Goal: Check status: Check status

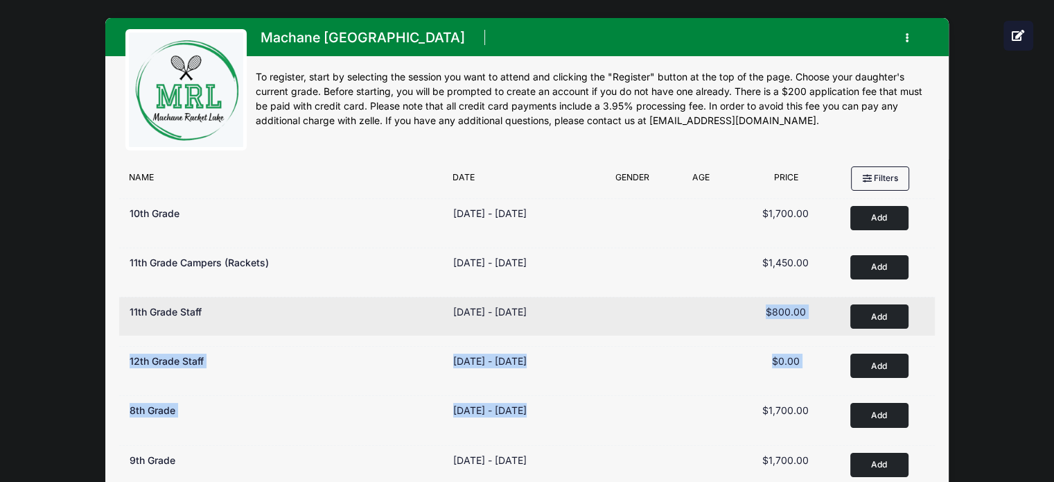
drag, startPoint x: 758, startPoint y: 432, endPoint x: 635, endPoint y: 329, distance: 160.9
click at [635, 329] on div "10th Grade Dates Aug 14 - Aug 28, 2025 Aug 14 - Aug 28, 2025 Type Age Range Pri…" at bounding box center [526, 369] width 817 height 345
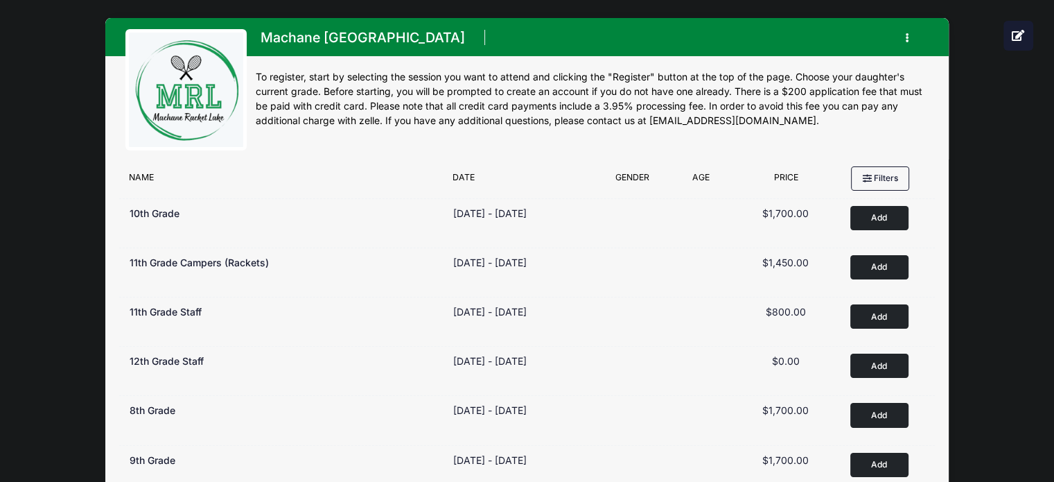
click at [1009, 282] on div "Machane Racket Lake Register My Profile My Events My Registrations" at bounding box center [527, 307] width 1012 height 615
click at [901, 35] on button "button" at bounding box center [909, 38] width 37 height 24
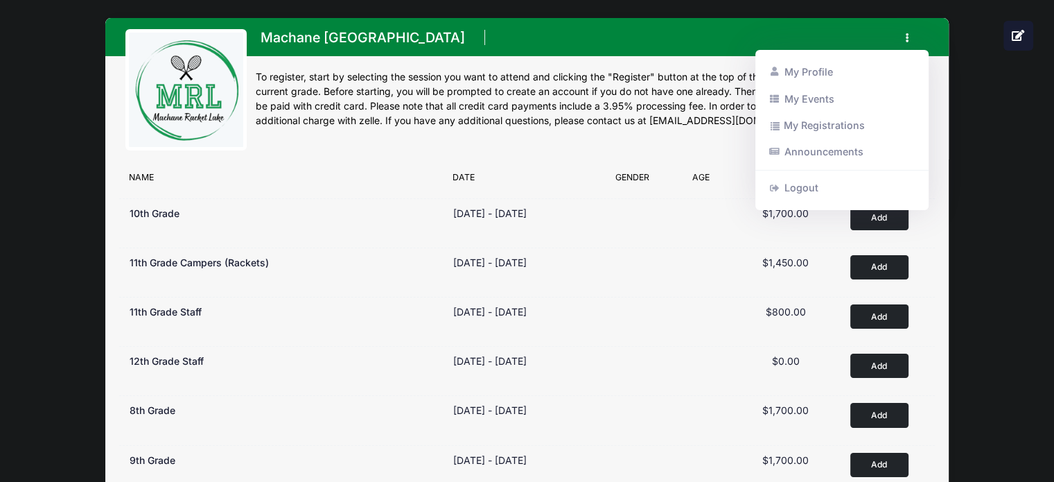
click at [908, 35] on button "button" at bounding box center [909, 38] width 37 height 24
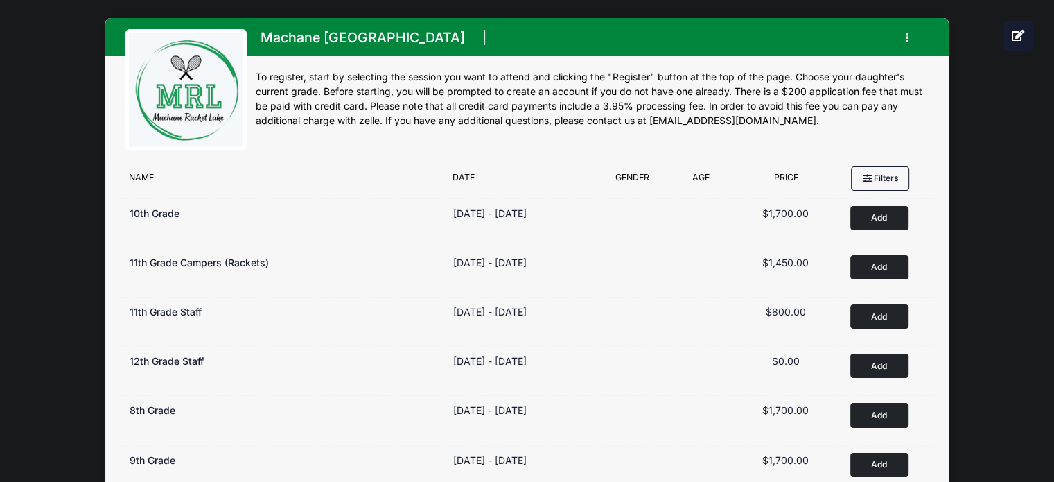
click at [908, 35] on button "button" at bounding box center [909, 38] width 37 height 24
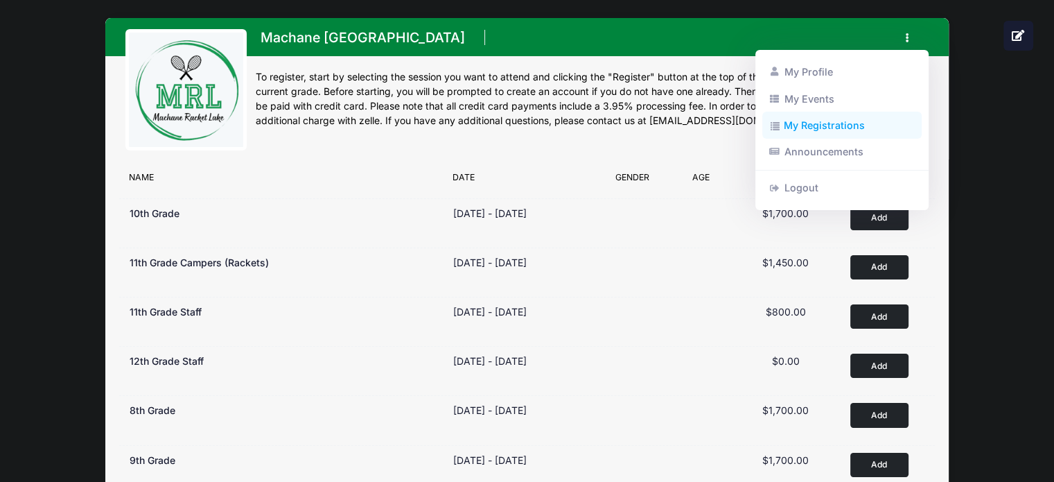
click at [863, 125] on link "My Registrations" at bounding box center [842, 125] width 160 height 26
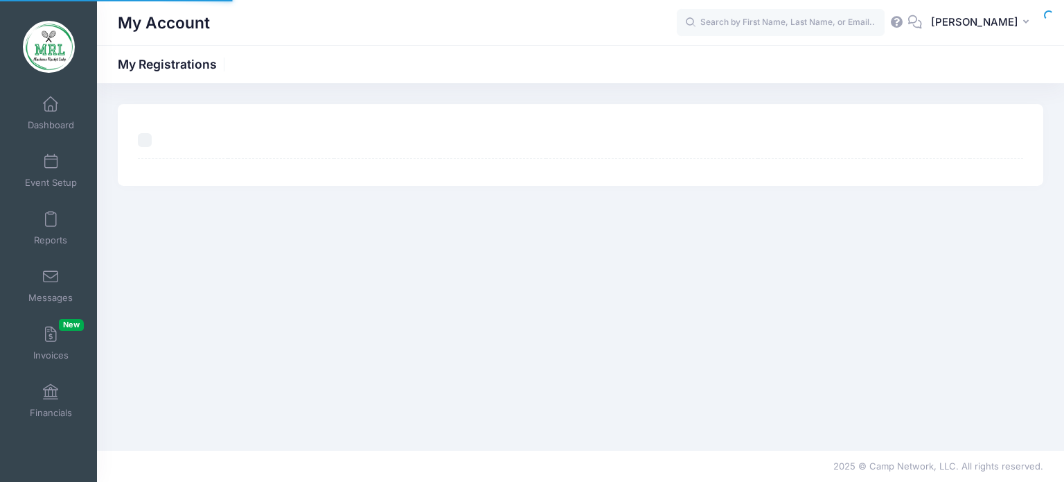
select select "50"
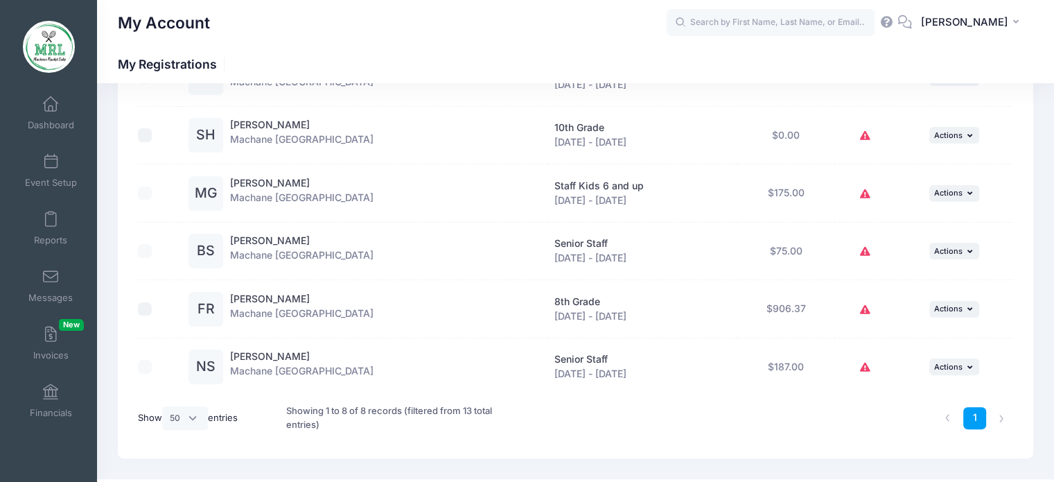
scroll to position [323, 0]
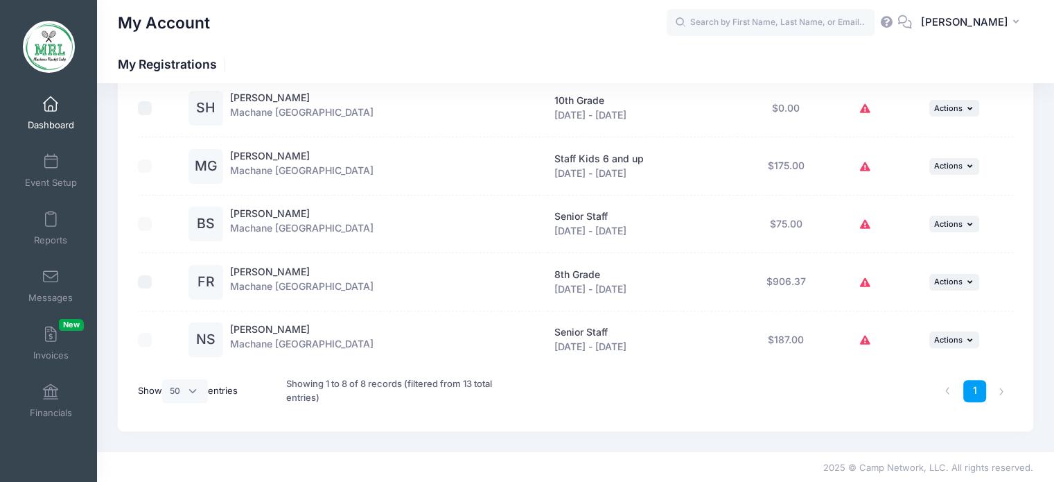
click at [60, 112] on link "Dashboard" at bounding box center [51, 113] width 66 height 49
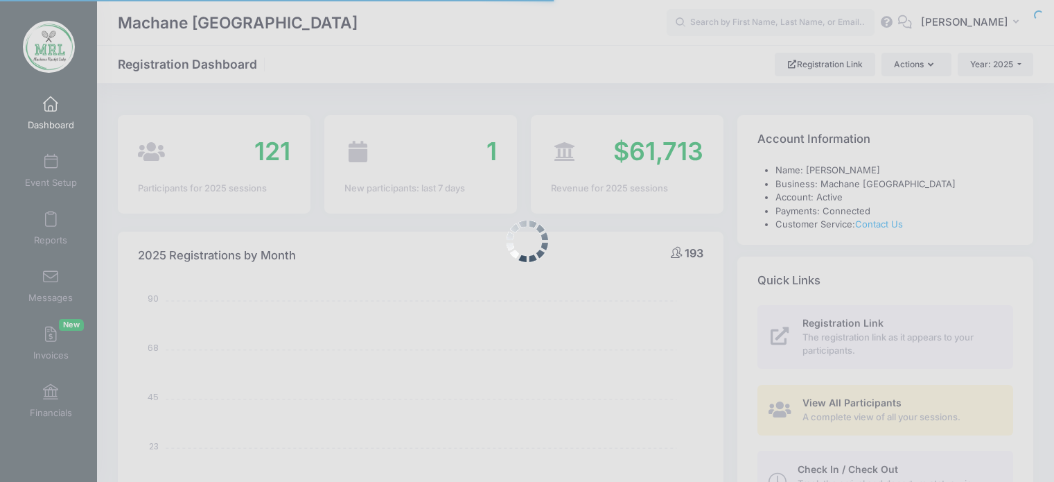
select select
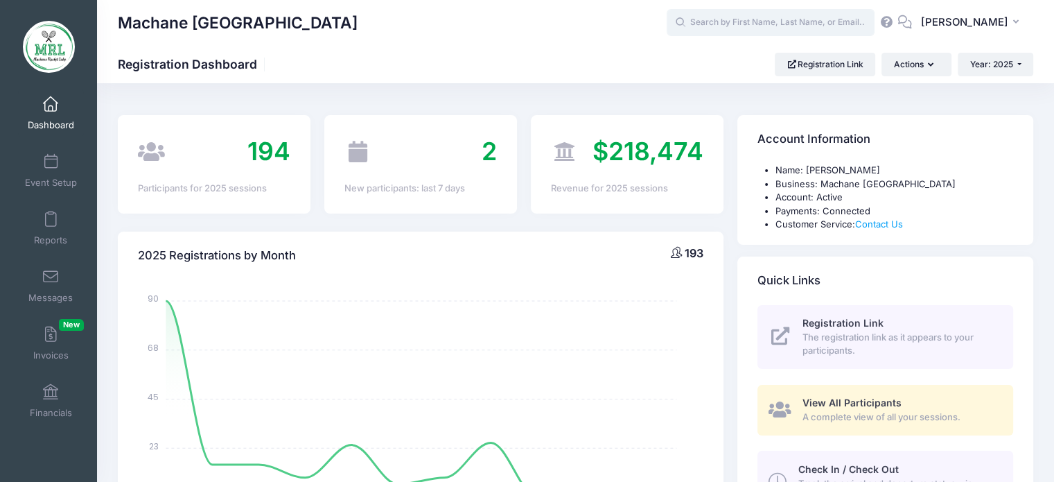
click at [768, 25] on input "text" at bounding box center [771, 23] width 208 height 28
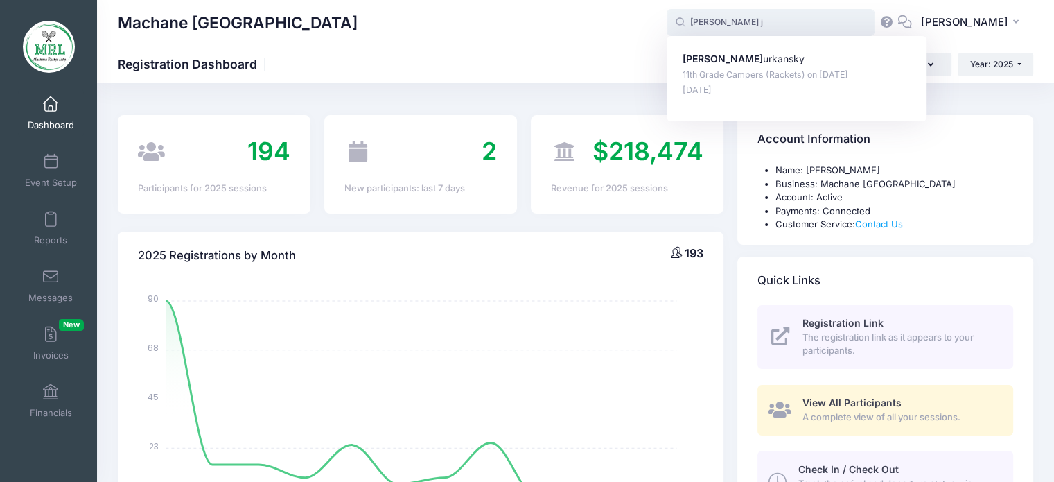
click at [782, 39] on div "[PERSON_NAME] 11th Grade Campers (Rackets) on [DATE] [DATE]" at bounding box center [797, 78] width 260 height 85
click at [748, 62] on p "[PERSON_NAME]" at bounding box center [797, 59] width 229 height 15
type input "[PERSON_NAME] (11th Grade Campers (Rackets), [DATE])"
